Goal: Task Accomplishment & Management: Use online tool/utility

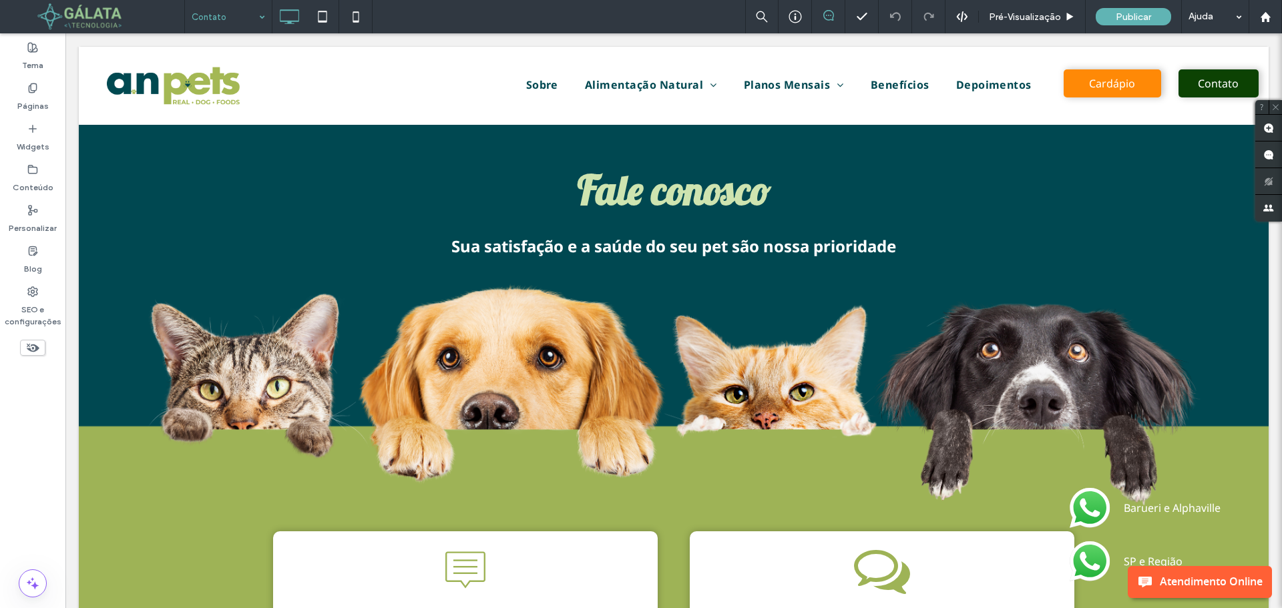
click at [115, 15] on span at bounding box center [97, 16] width 174 height 27
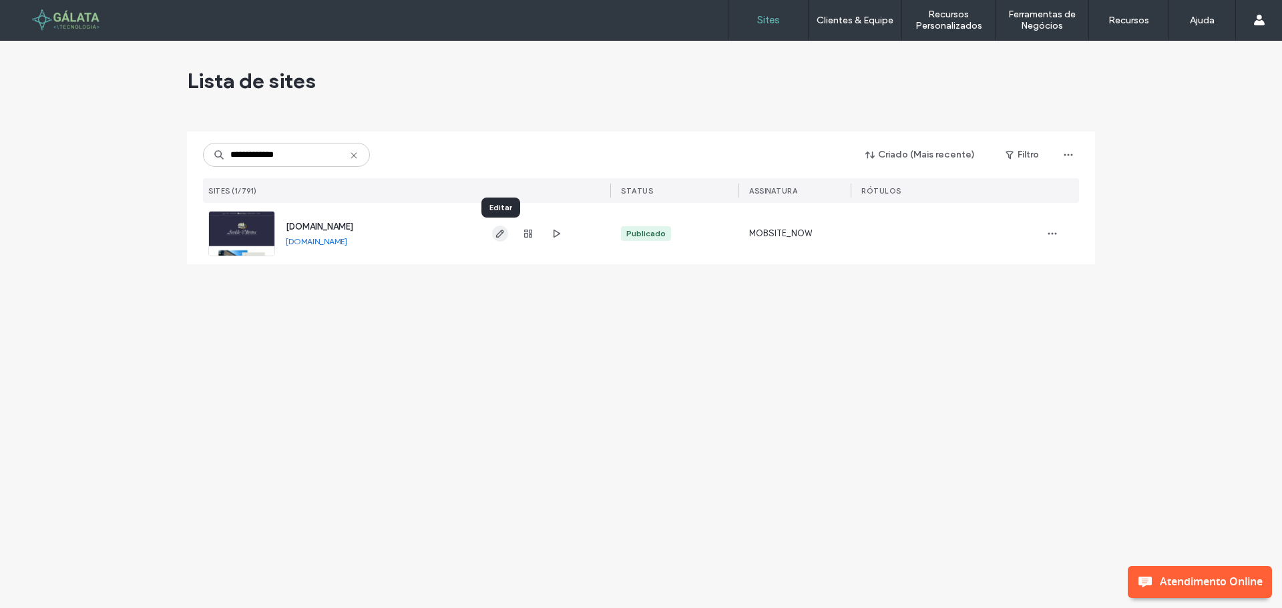
type input "**********"
click at [503, 234] on icon "button" at bounding box center [500, 233] width 11 height 11
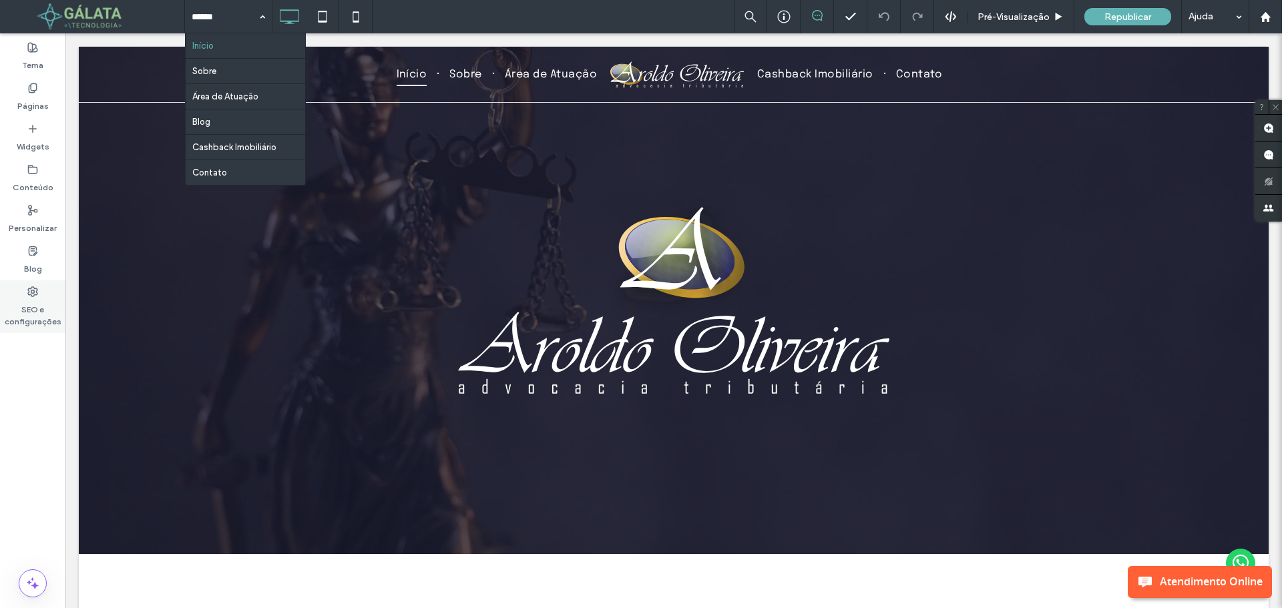
click at [37, 310] on label "SEO e configurações" at bounding box center [32, 312] width 65 height 31
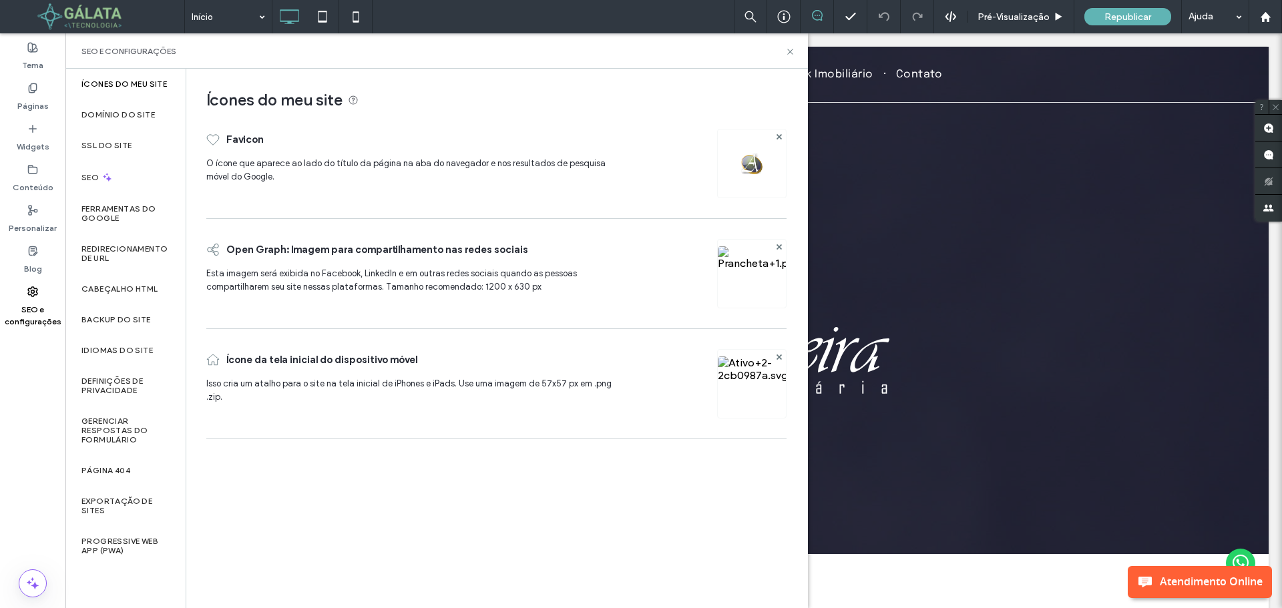
click at [763, 170] on div at bounding box center [751, 163] width 69 height 69
click at [754, 179] on div at bounding box center [751, 163] width 69 height 69
click at [750, 152] on div at bounding box center [751, 163] width 69 height 69
click at [747, 163] on img at bounding box center [751, 163] width 21 height 21
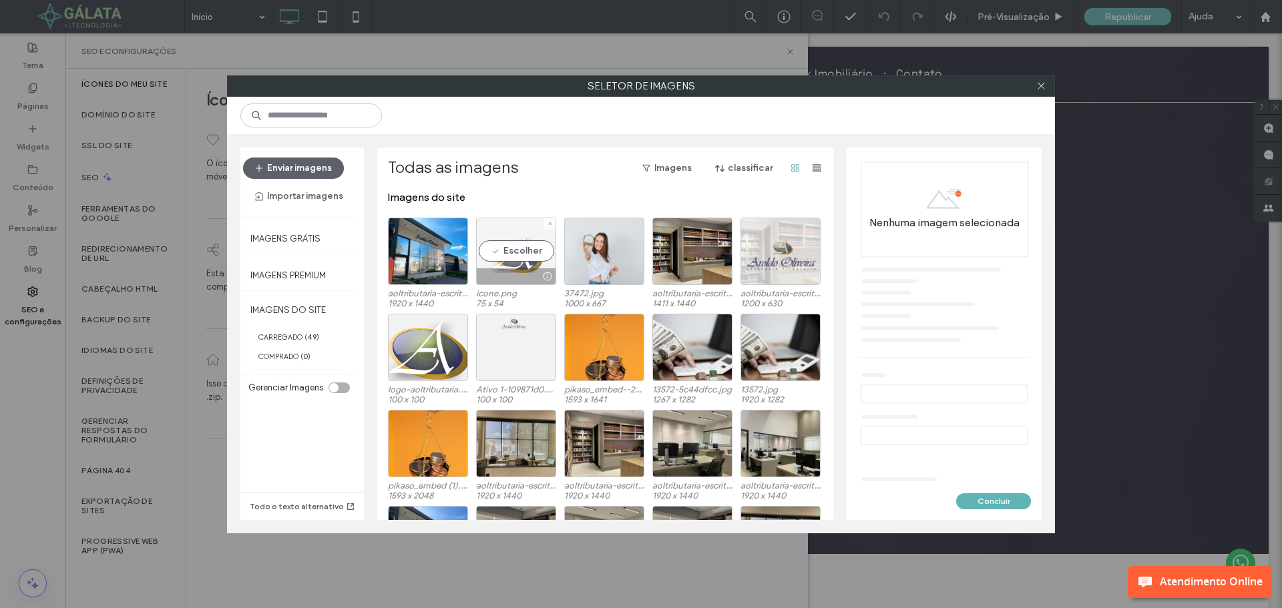
click at [516, 229] on div "Escolher" at bounding box center [516, 251] width 80 height 67
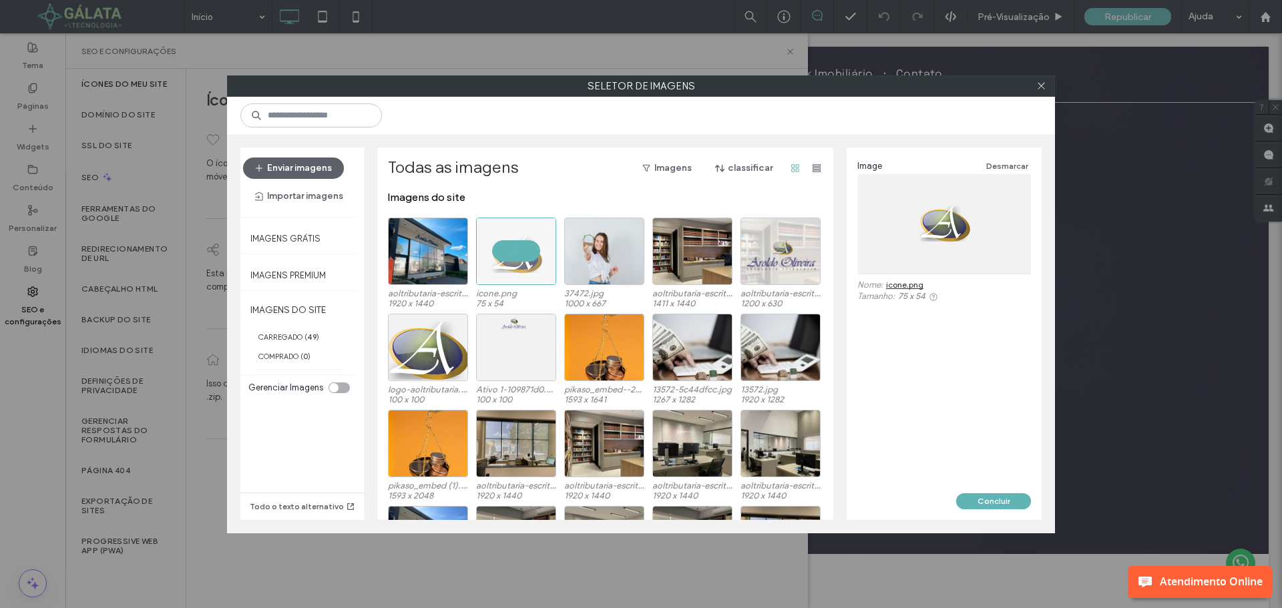
click at [899, 288] on link "icone.png" at bounding box center [904, 285] width 37 height 10
click at [432, 326] on div "Escolher" at bounding box center [428, 347] width 80 height 67
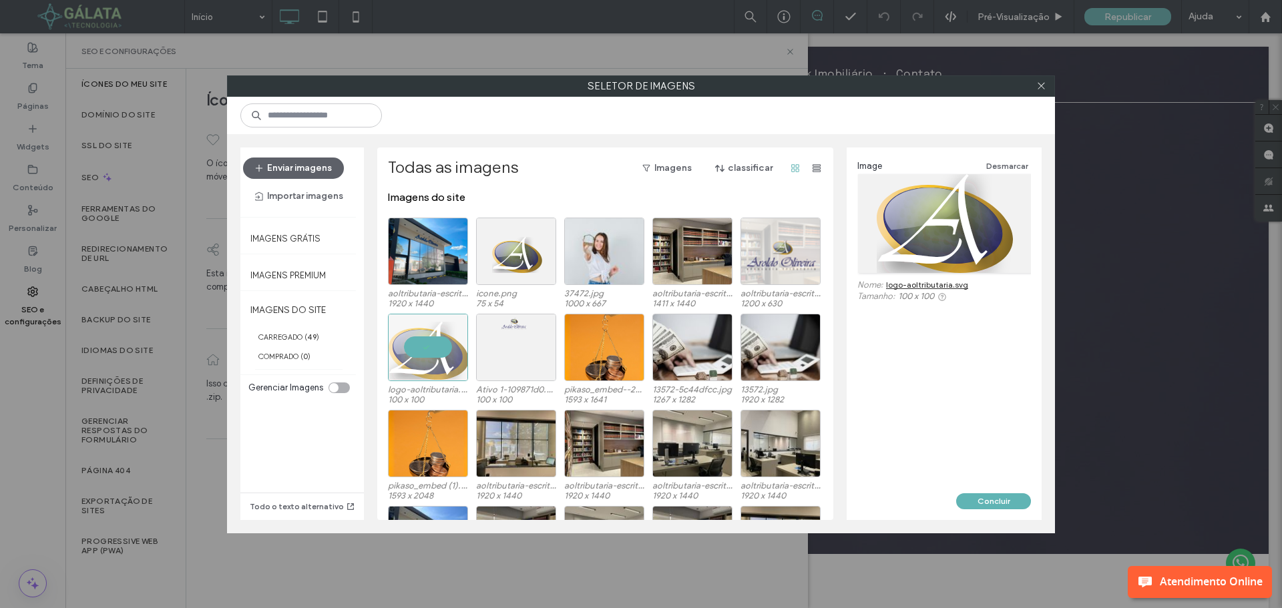
click at [963, 280] on link "logo-aoltributaria.svg" at bounding box center [927, 285] width 82 height 10
